Goal: Transaction & Acquisition: Obtain resource

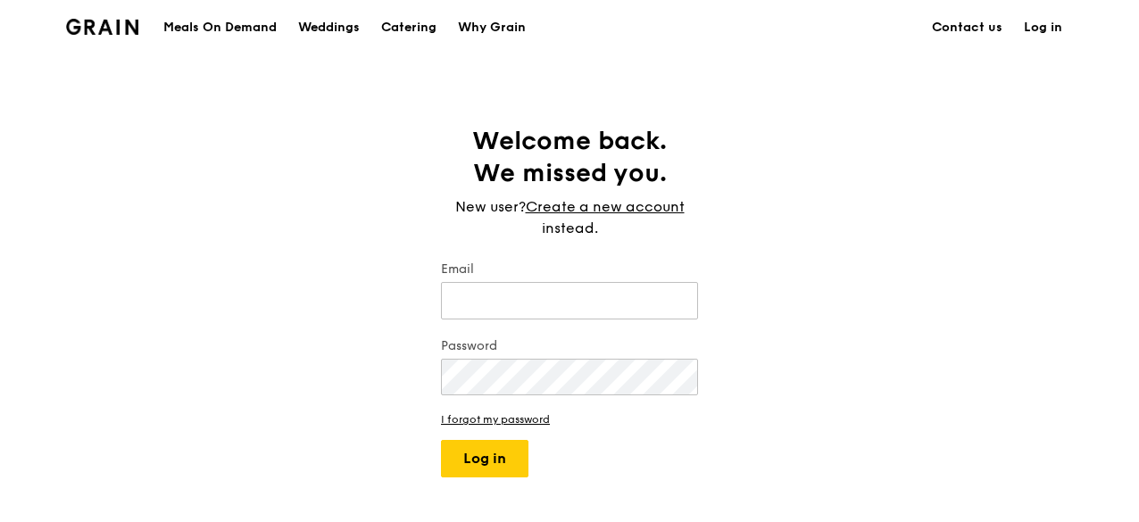
click at [123, 21] on img at bounding box center [102, 27] width 72 height 16
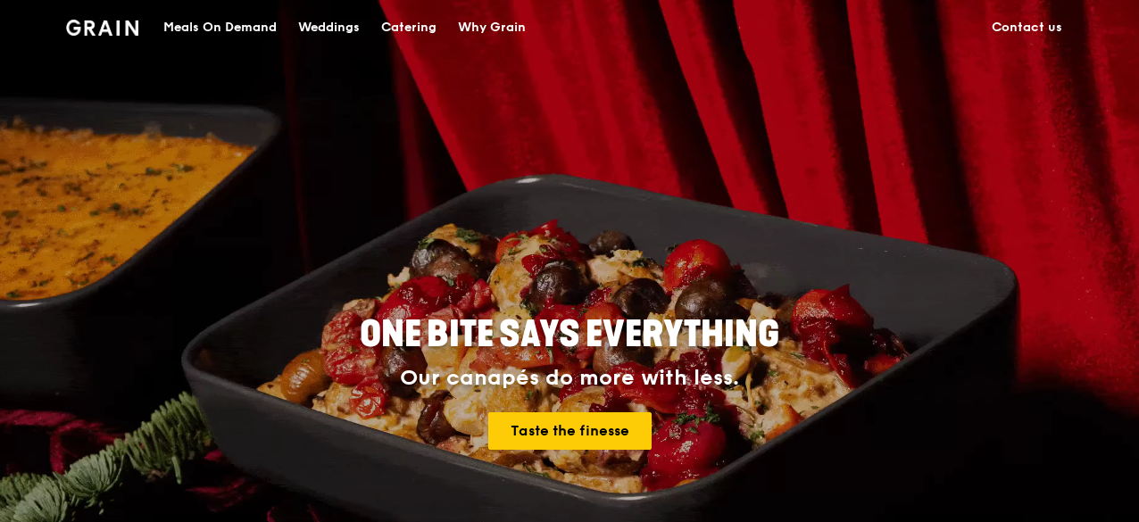
click at [413, 25] on div "Catering" at bounding box center [408, 28] width 55 height 54
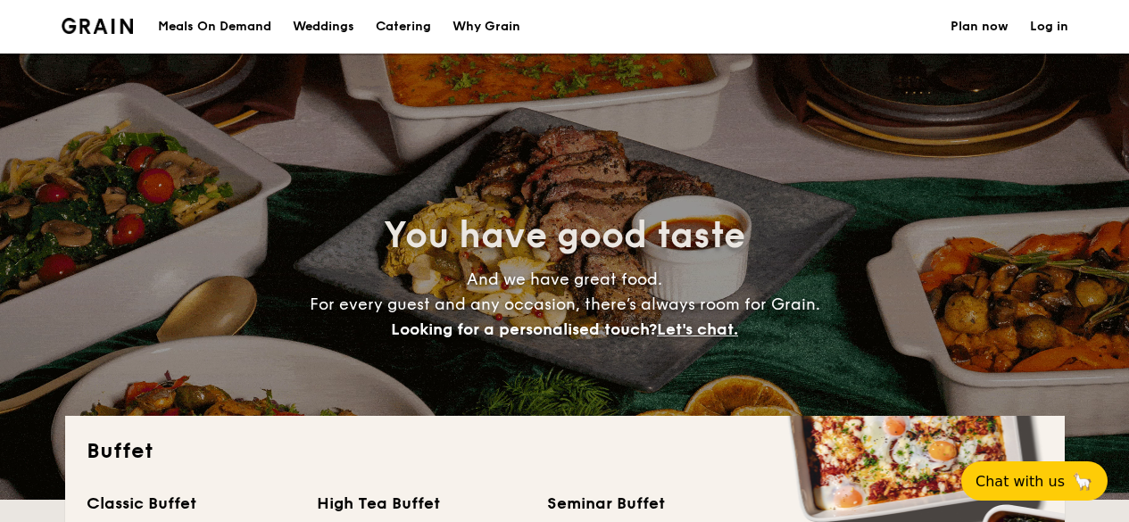
select select
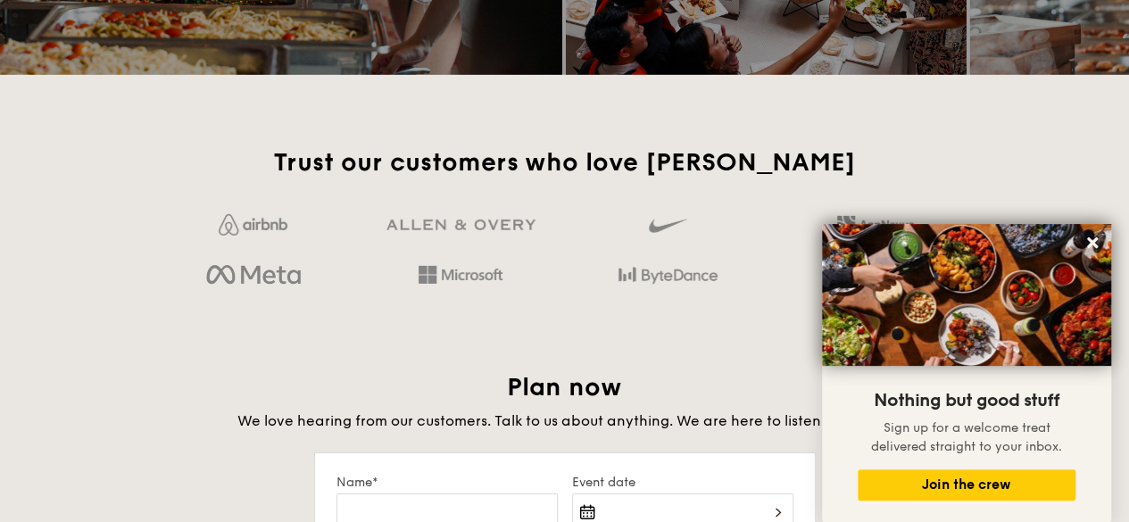
scroll to position [2616, 0]
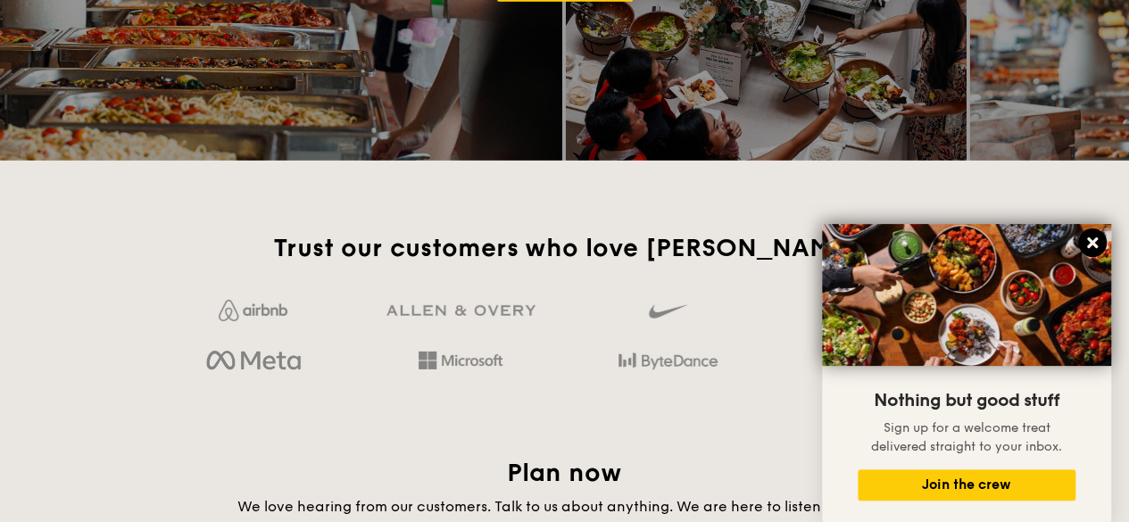
click at [1093, 241] on icon at bounding box center [1092, 242] width 11 height 11
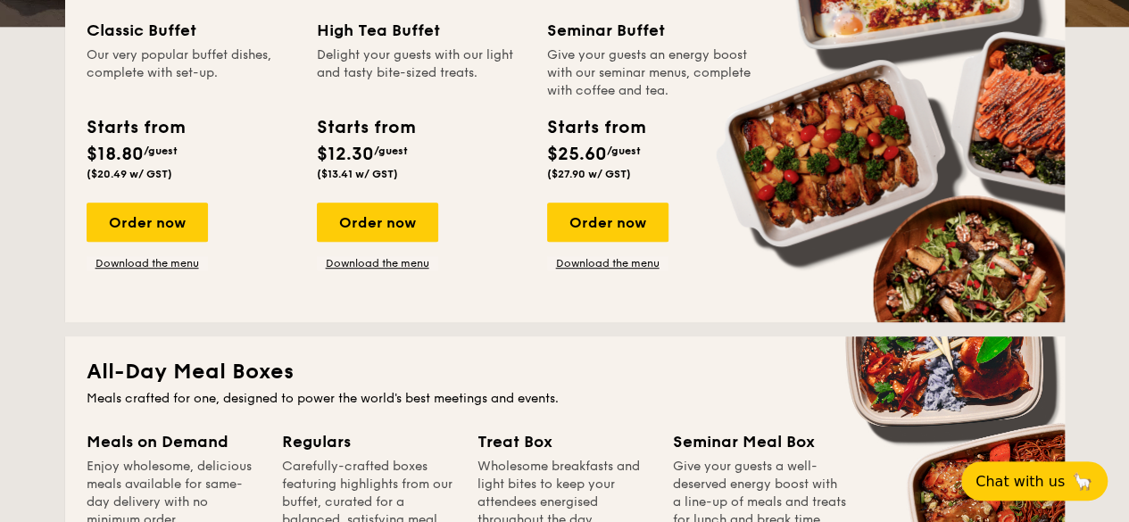
scroll to position [384, 0]
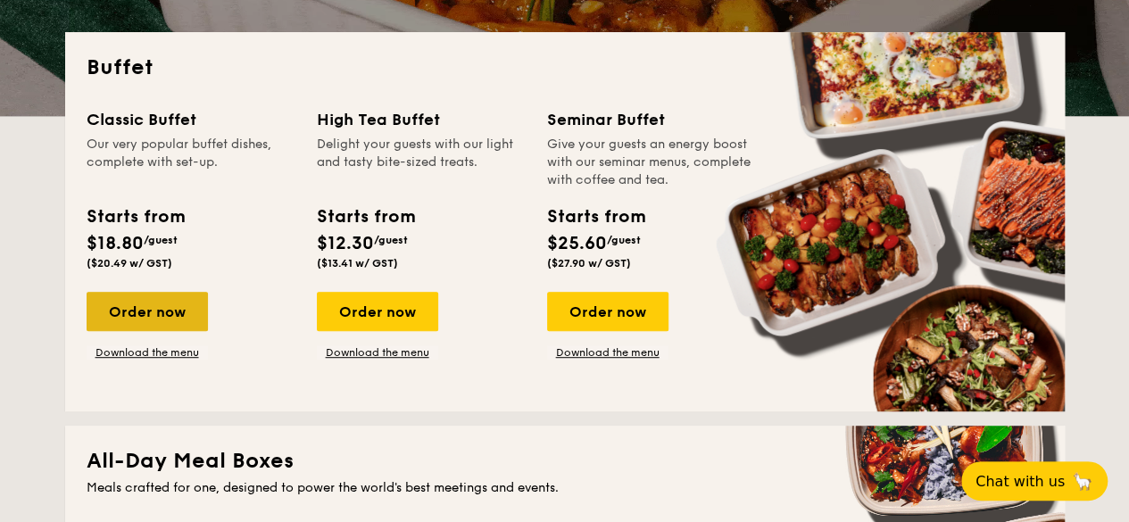
click at [163, 295] on div "Order now" at bounding box center [147, 311] width 121 height 39
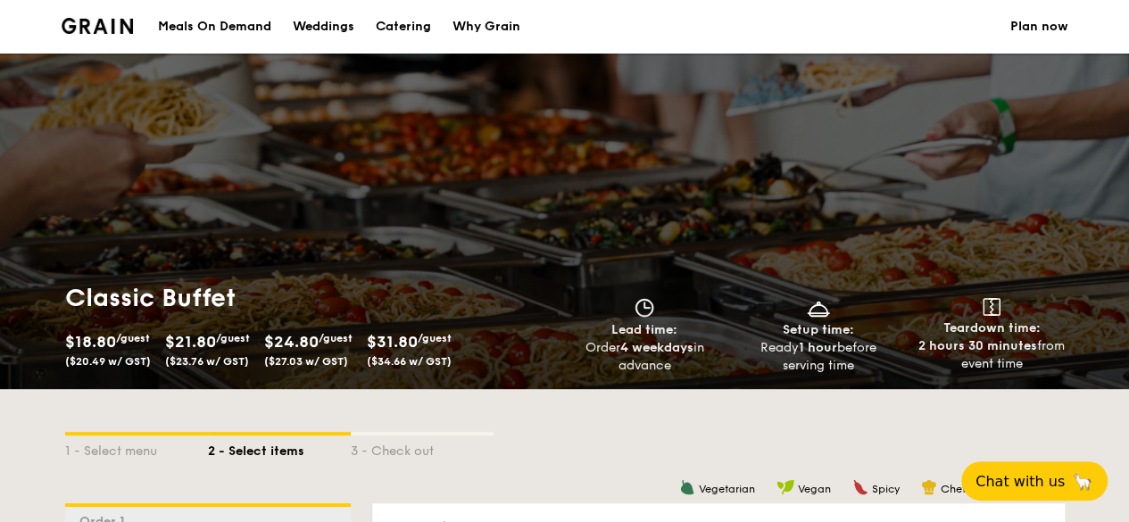
click at [426, 29] on div "Catering" at bounding box center [403, 27] width 55 height 54
select select
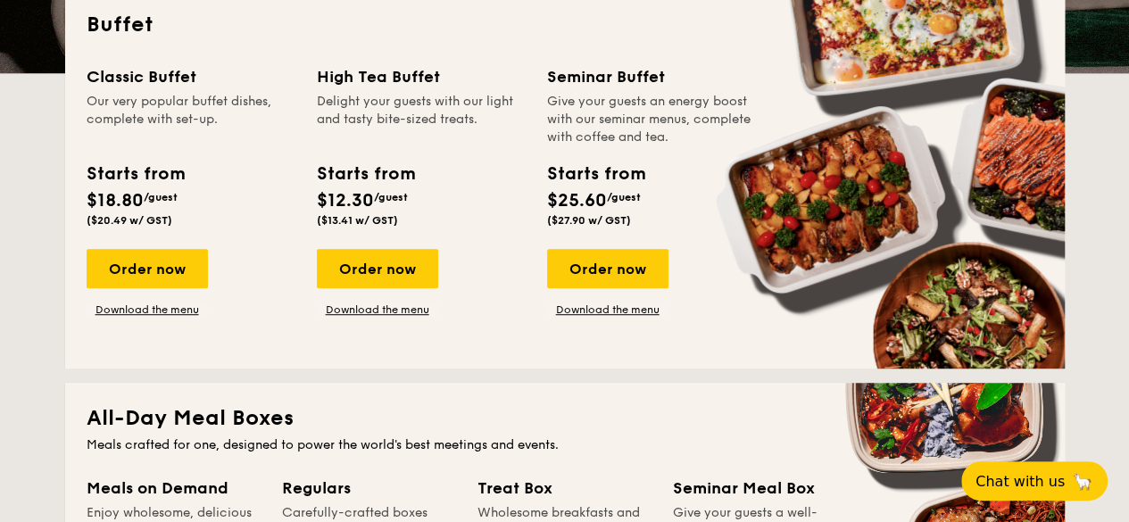
scroll to position [536, 0]
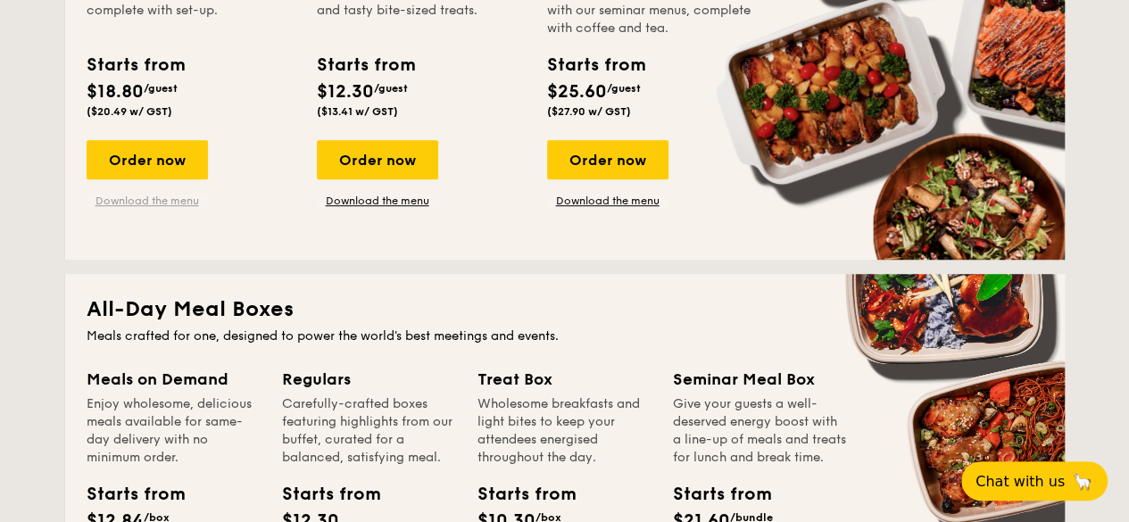
click at [170, 204] on link "Download the menu" at bounding box center [147, 201] width 121 height 14
